Goal: Task Accomplishment & Management: Manage account settings

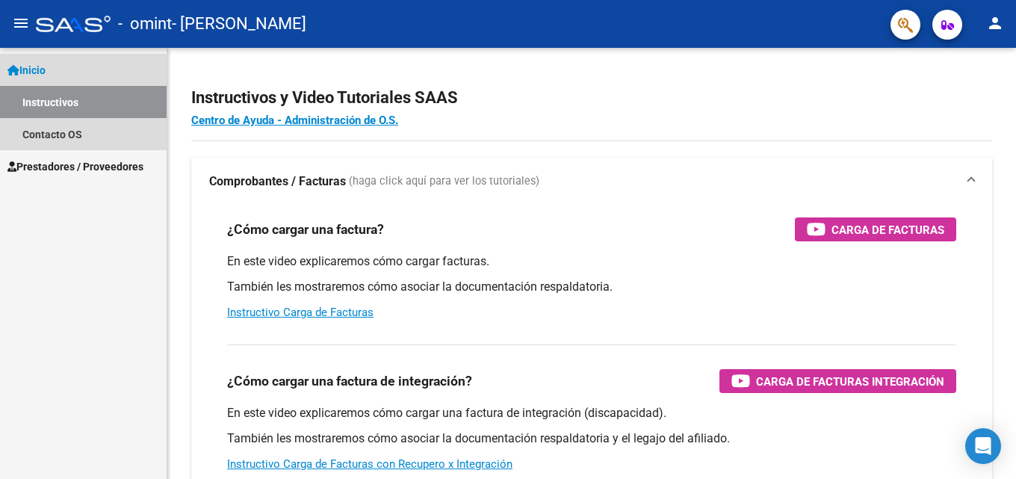
click at [82, 105] on link "Instructivos" at bounding box center [83, 102] width 167 height 32
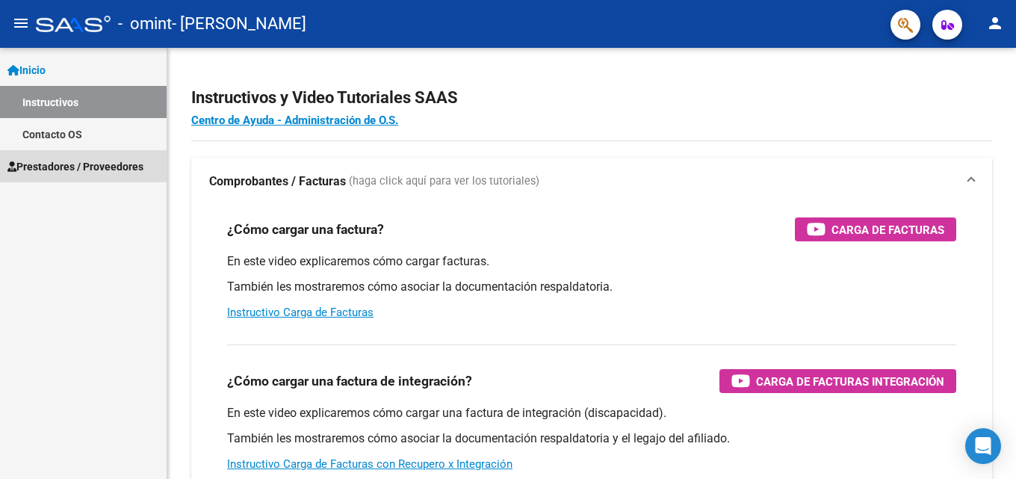
click at [52, 158] on span "Prestadores / Proveedores" at bounding box center [75, 166] width 136 height 16
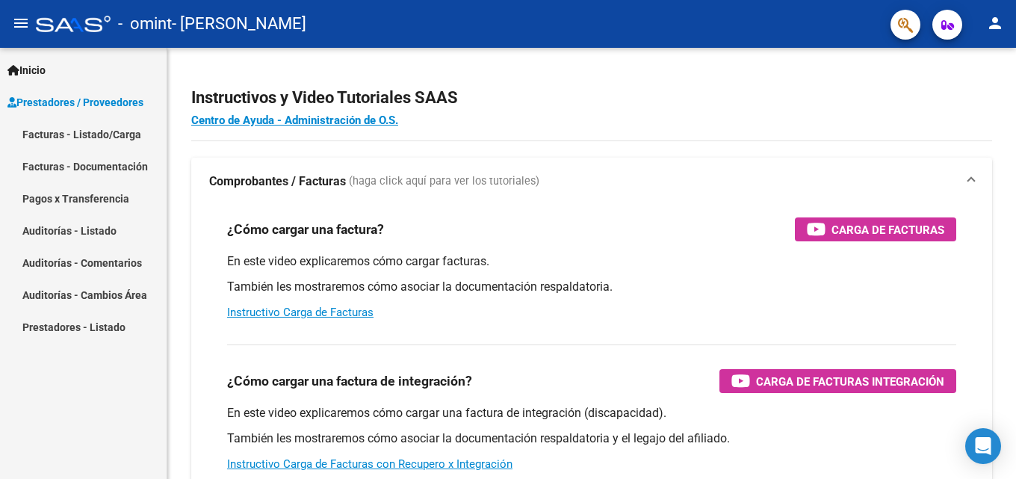
click at [61, 137] on link "Facturas - Listado/Carga" at bounding box center [83, 134] width 167 height 32
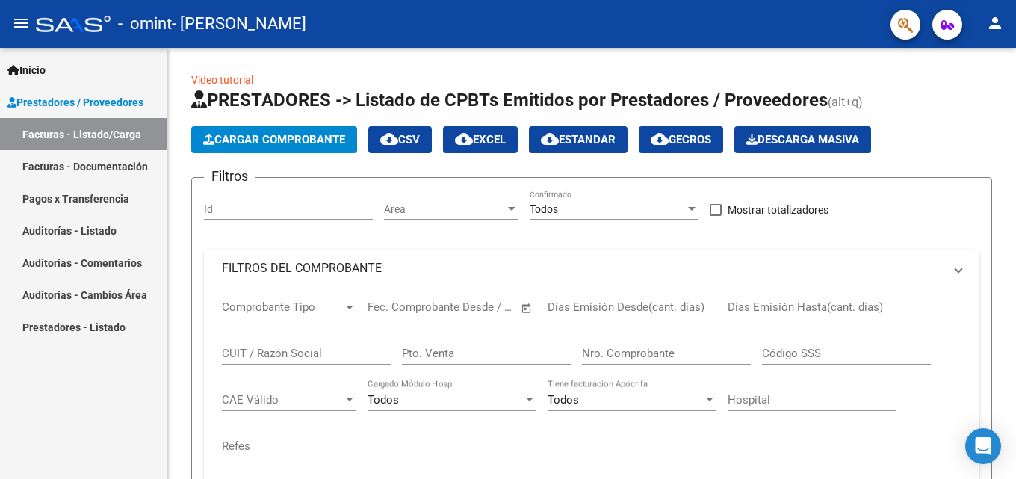
click at [993, 23] on mat-icon "person" at bounding box center [995, 23] width 18 height 18
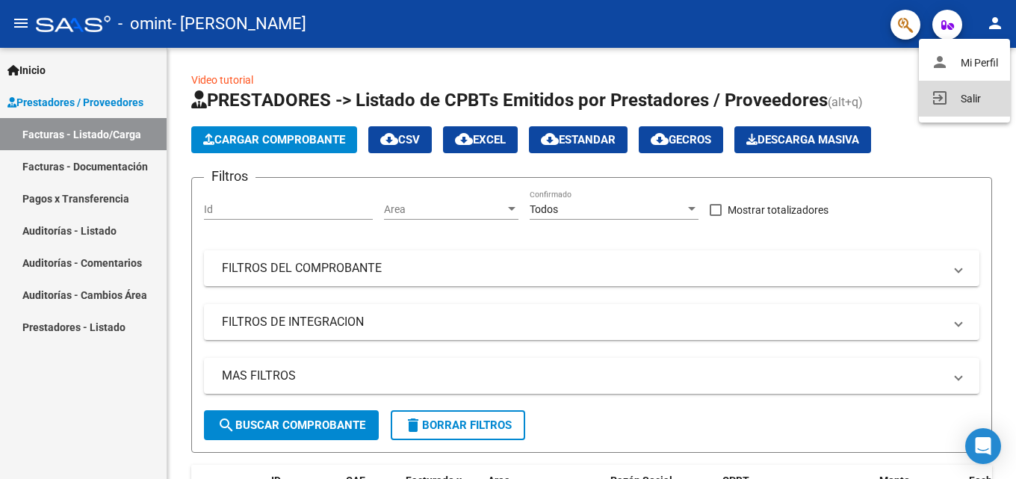
click at [966, 97] on button "exit_to_app Salir" at bounding box center [964, 99] width 91 height 36
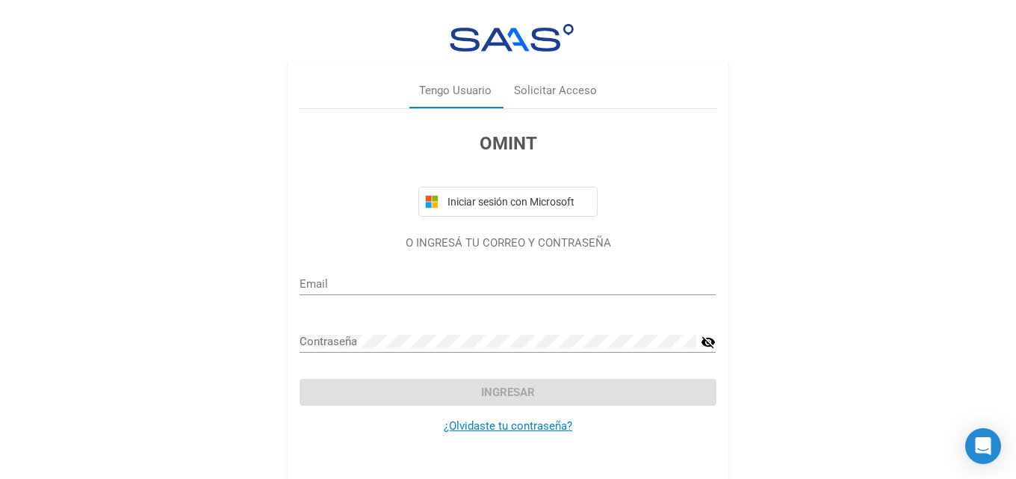
click at [345, 217] on div "Iniciar sesión con Microsoft" at bounding box center [508, 196] width 416 height 42
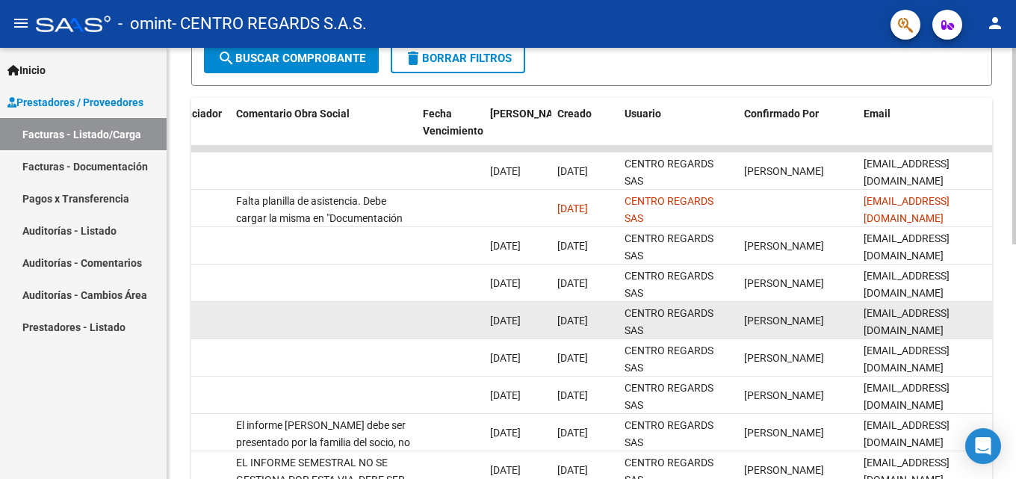
scroll to position [292, 0]
